Goal: Navigation & Orientation: Find specific page/section

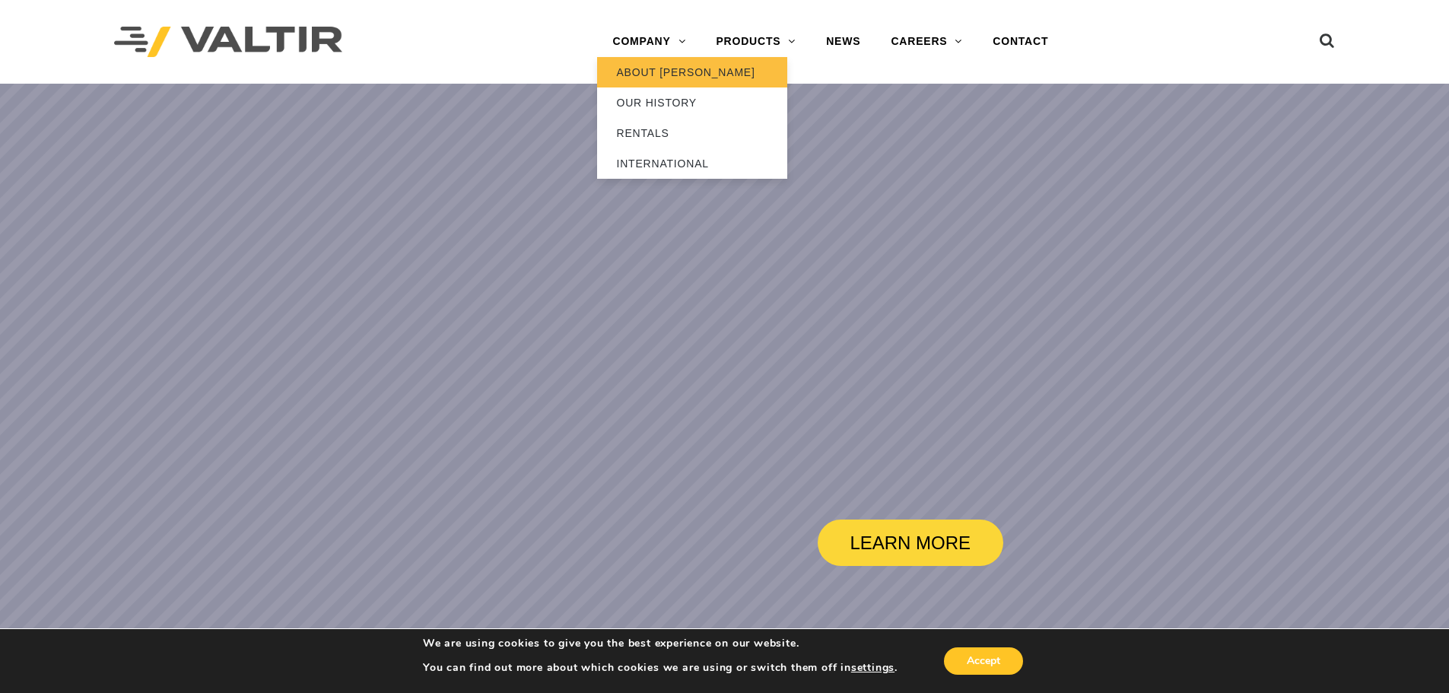
click at [656, 66] on link "ABOUT [PERSON_NAME]" at bounding box center [692, 72] width 190 height 30
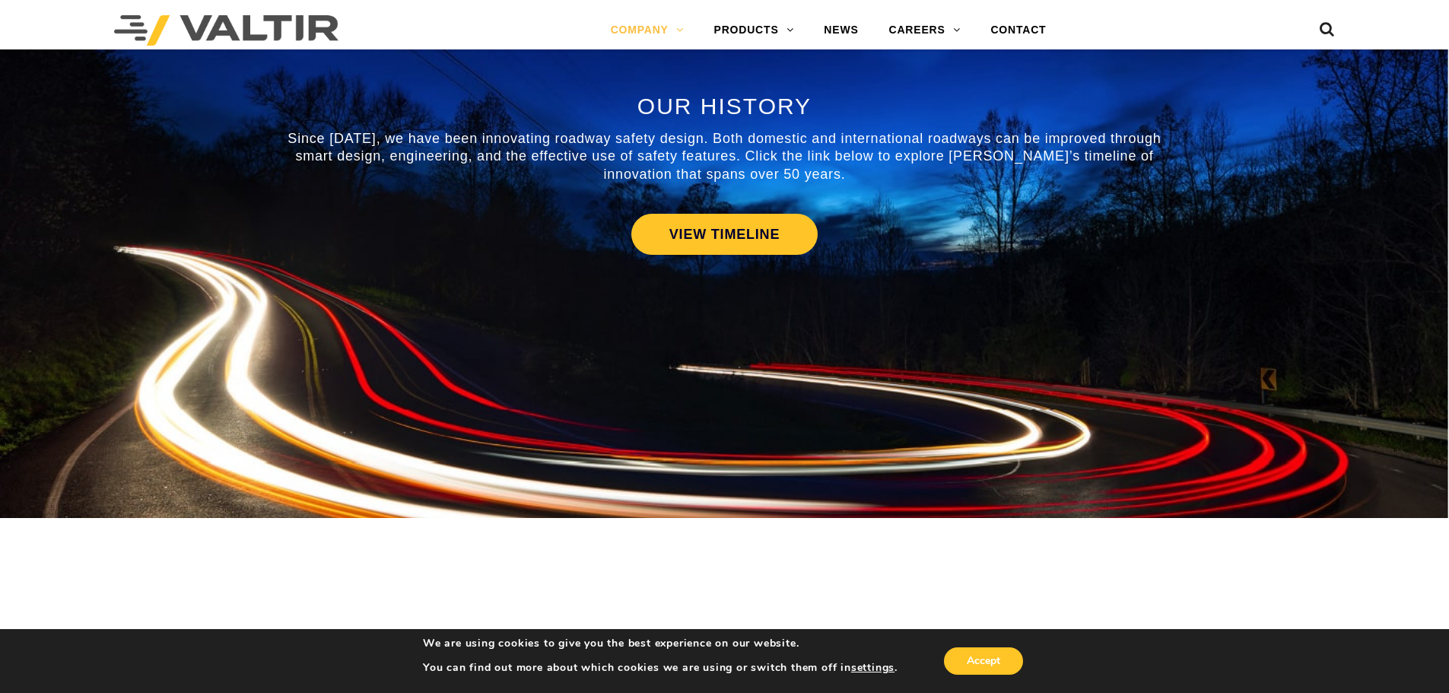
scroll to position [684, 0]
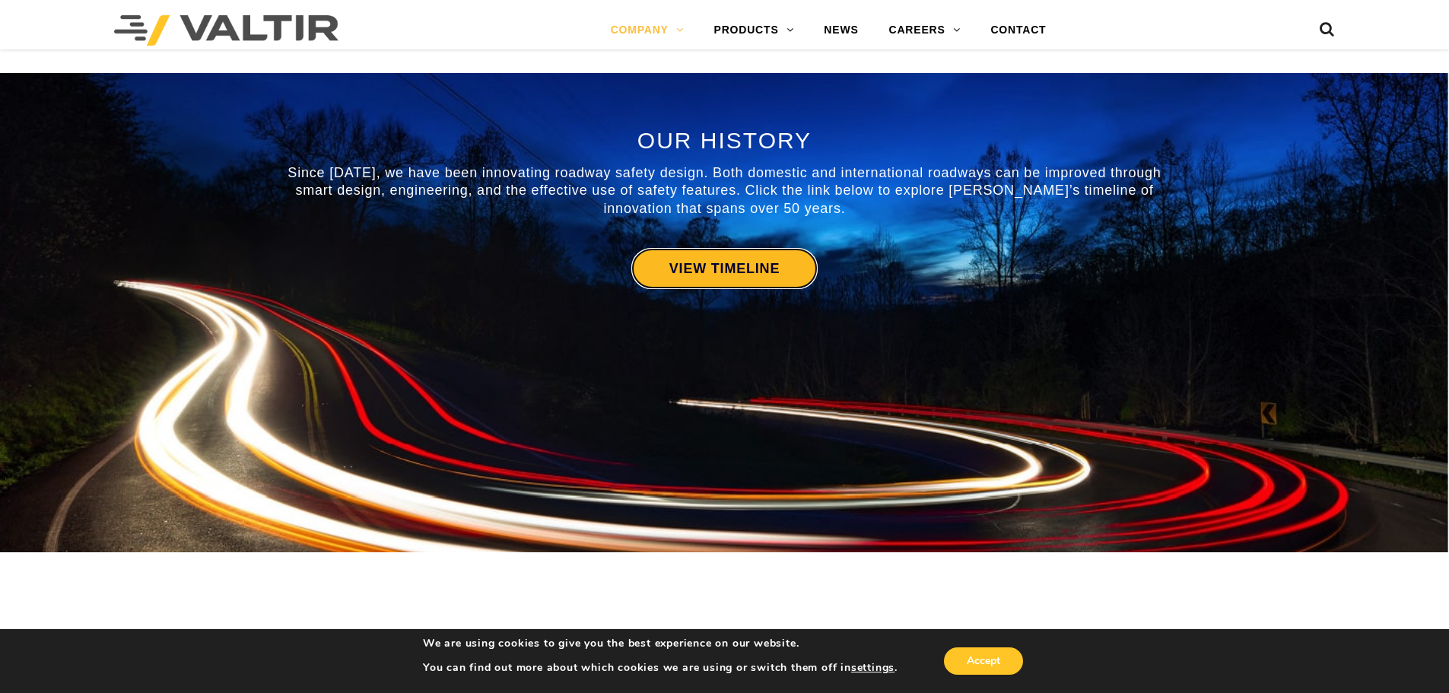
click at [753, 281] on link "VIEW TIMELINE" at bounding box center [724, 268] width 186 height 41
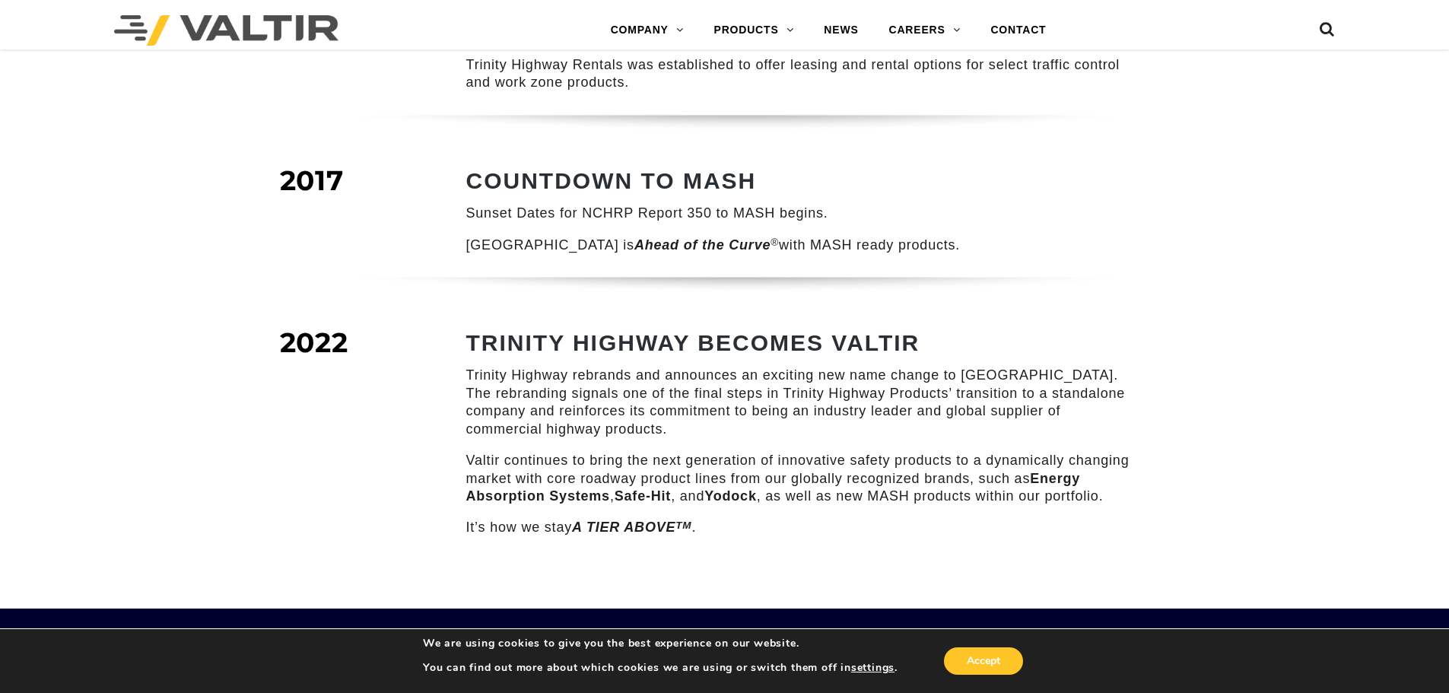
scroll to position [1977, 0]
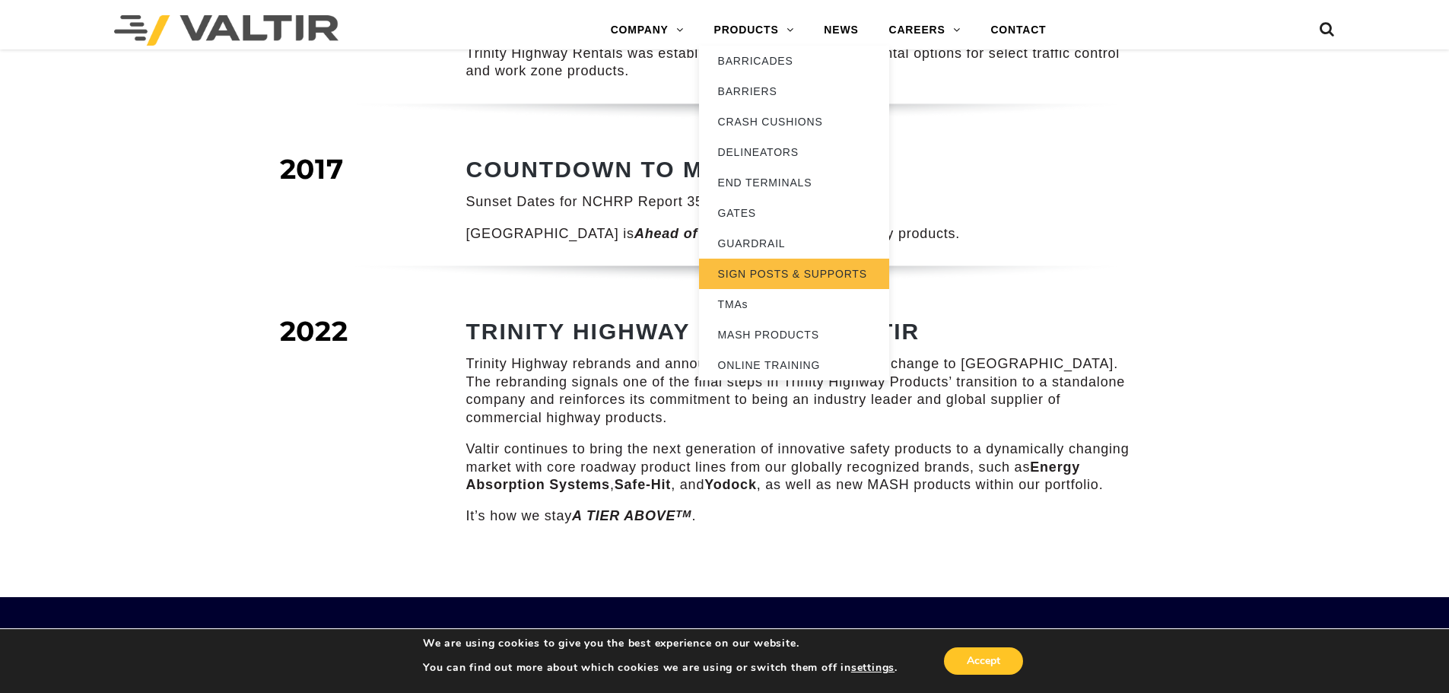
click at [810, 271] on link "SIGN POSTS & SUPPORTS" at bounding box center [794, 274] width 190 height 30
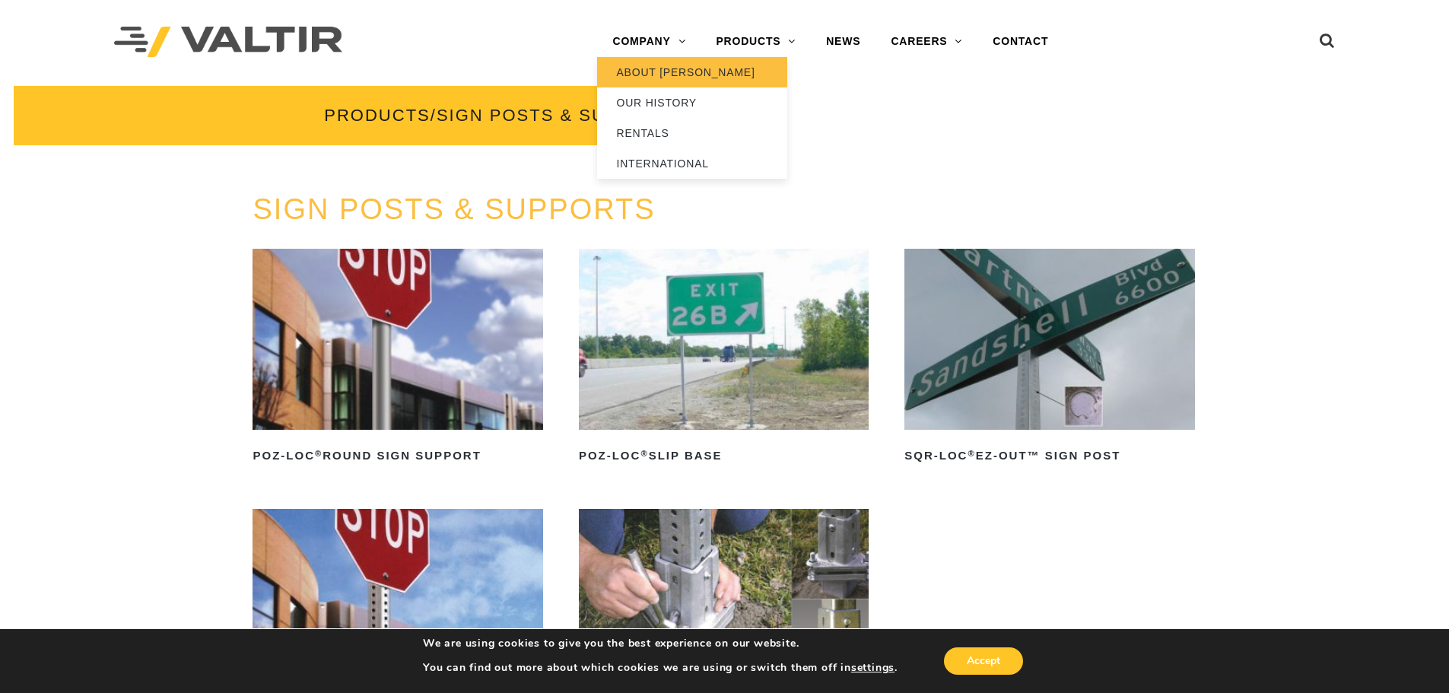
click at [671, 71] on link "ABOUT [PERSON_NAME]" at bounding box center [692, 72] width 190 height 30
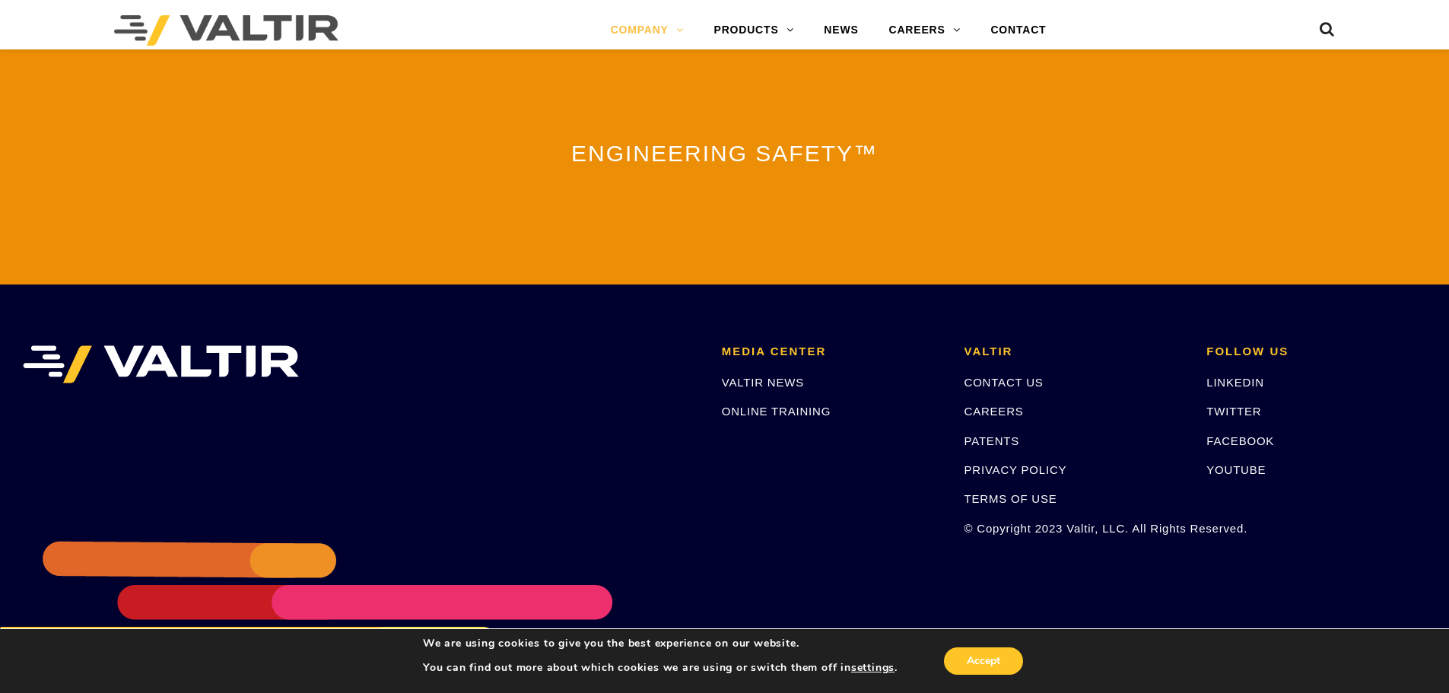
scroll to position [3292, 0]
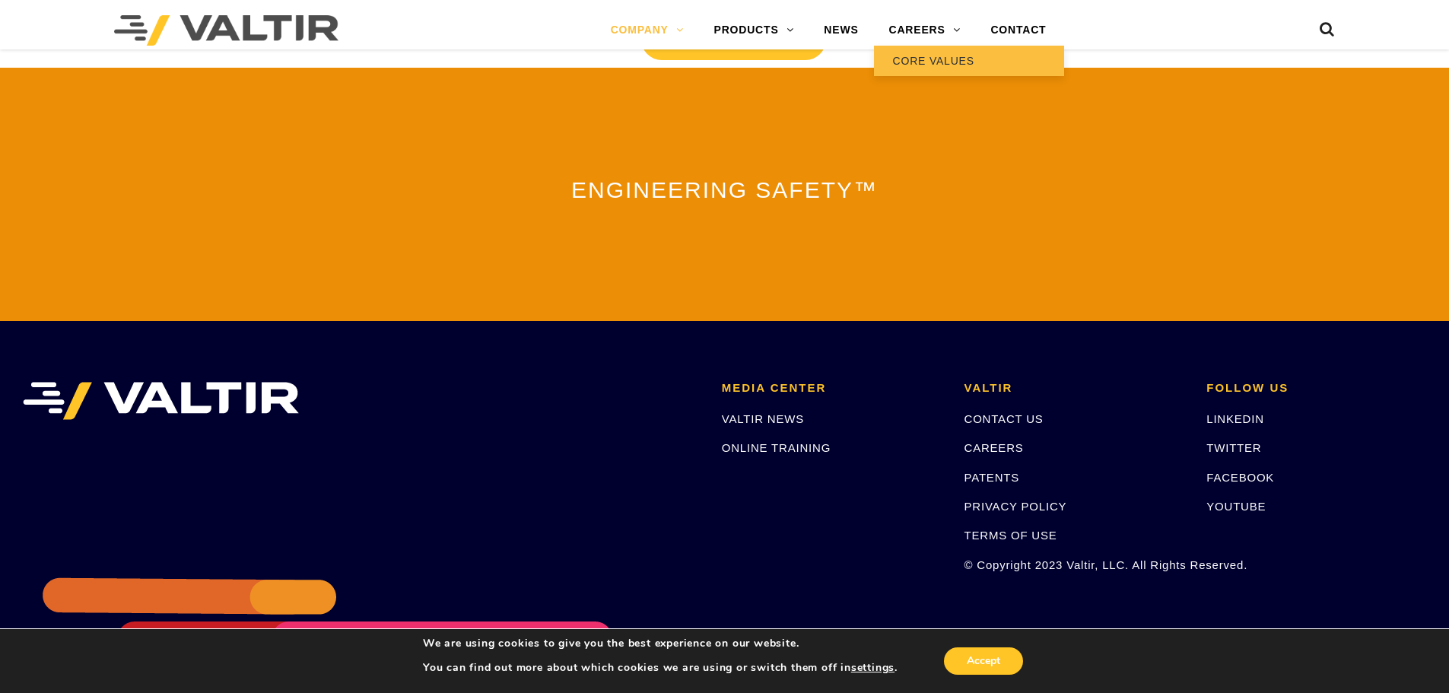
click at [926, 74] on link "CORE VALUES" at bounding box center [969, 61] width 190 height 30
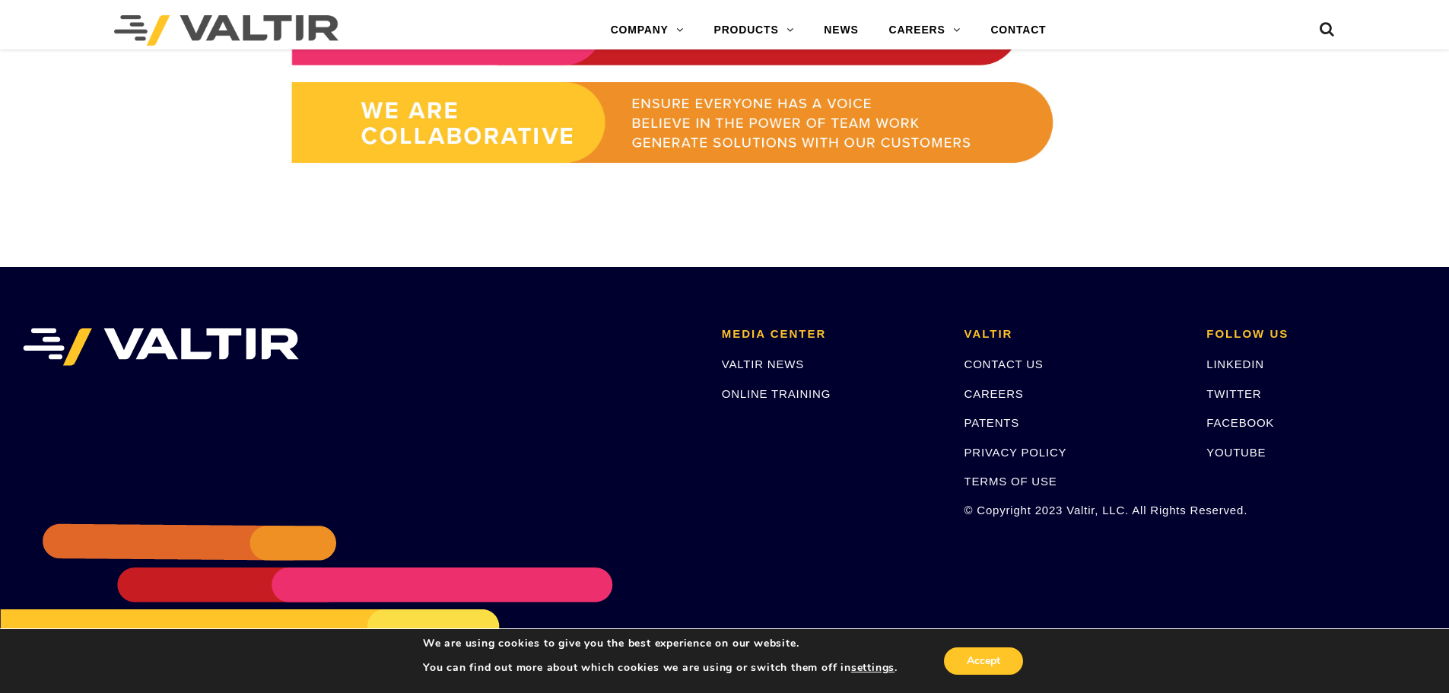
scroll to position [1285, 0]
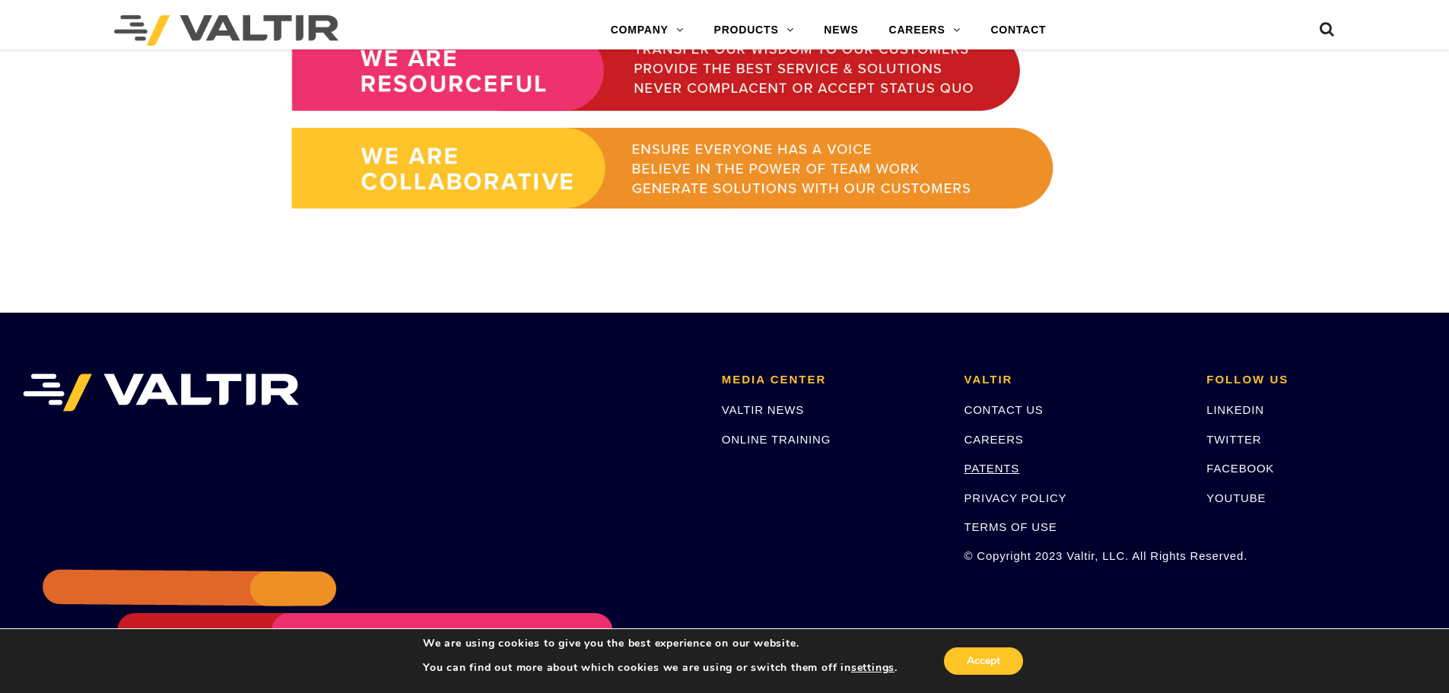
click at [997, 470] on link "PATENTS" at bounding box center [992, 468] width 56 height 13
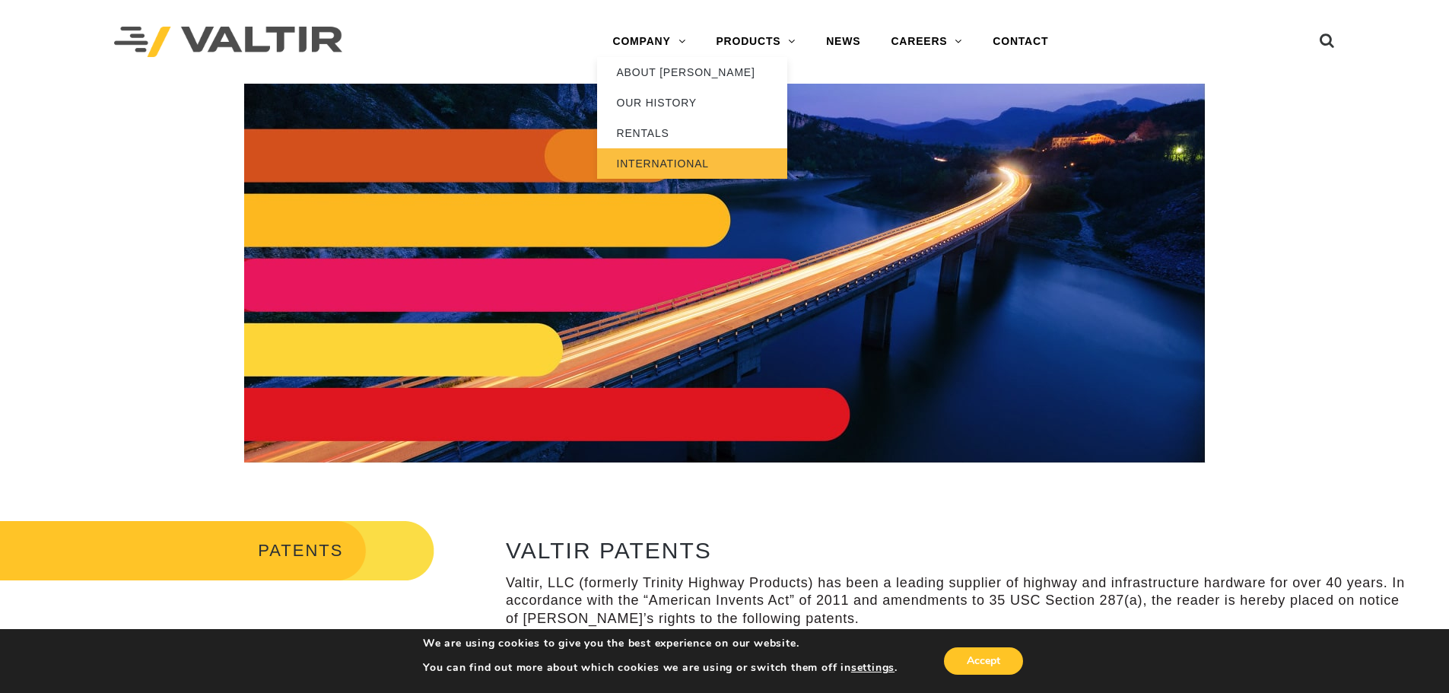
click at [633, 162] on link "INTERNATIONAL" at bounding box center [692, 163] width 190 height 30
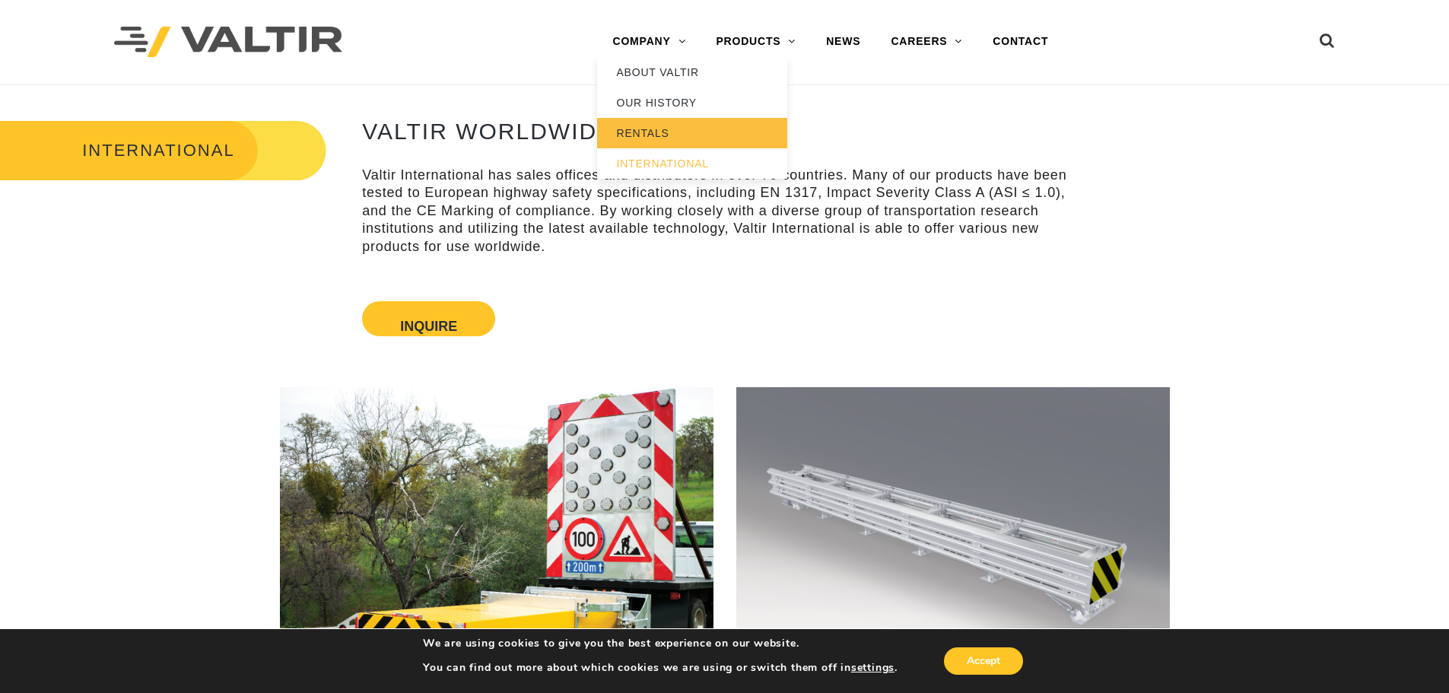
click at [654, 137] on link "RENTALS" at bounding box center [692, 133] width 190 height 30
